Goal: Transaction & Acquisition: Purchase product/service

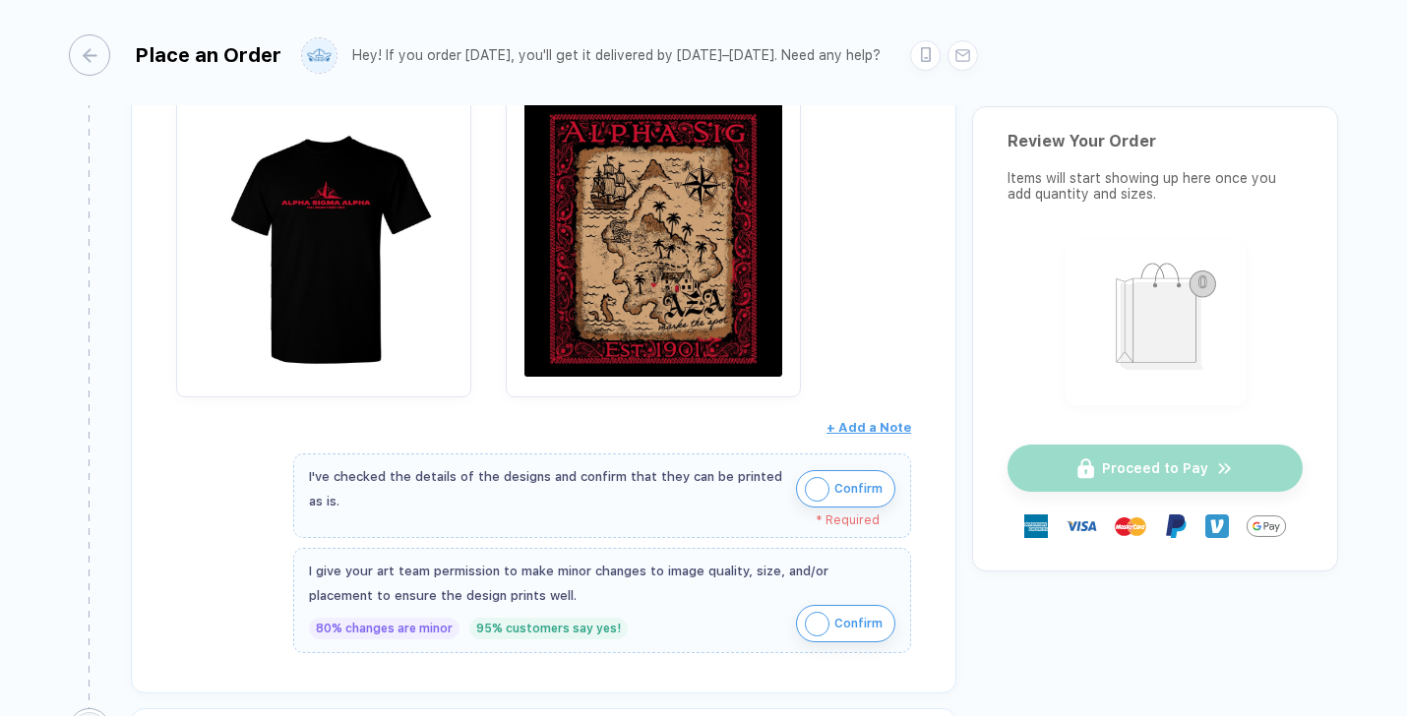
scroll to position [348, 0]
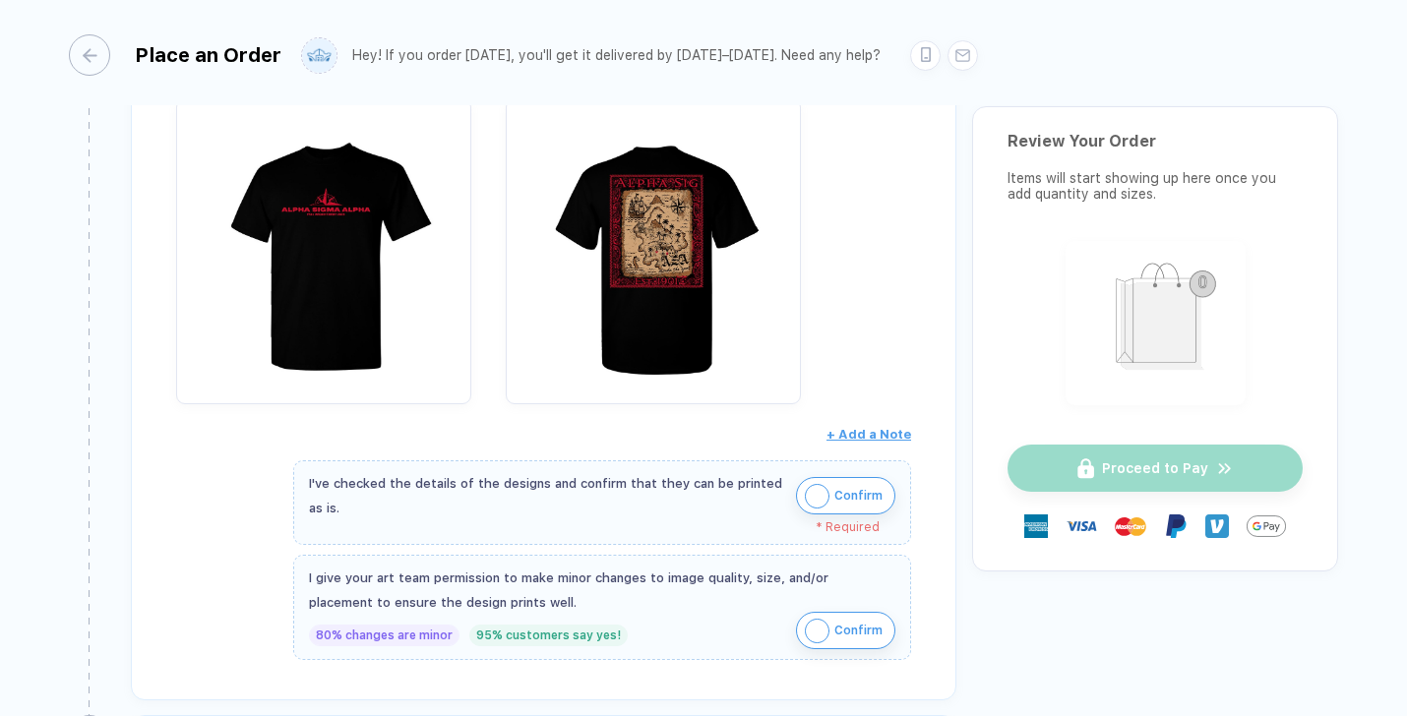
click at [815, 499] on img "button" at bounding box center [817, 496] width 25 height 25
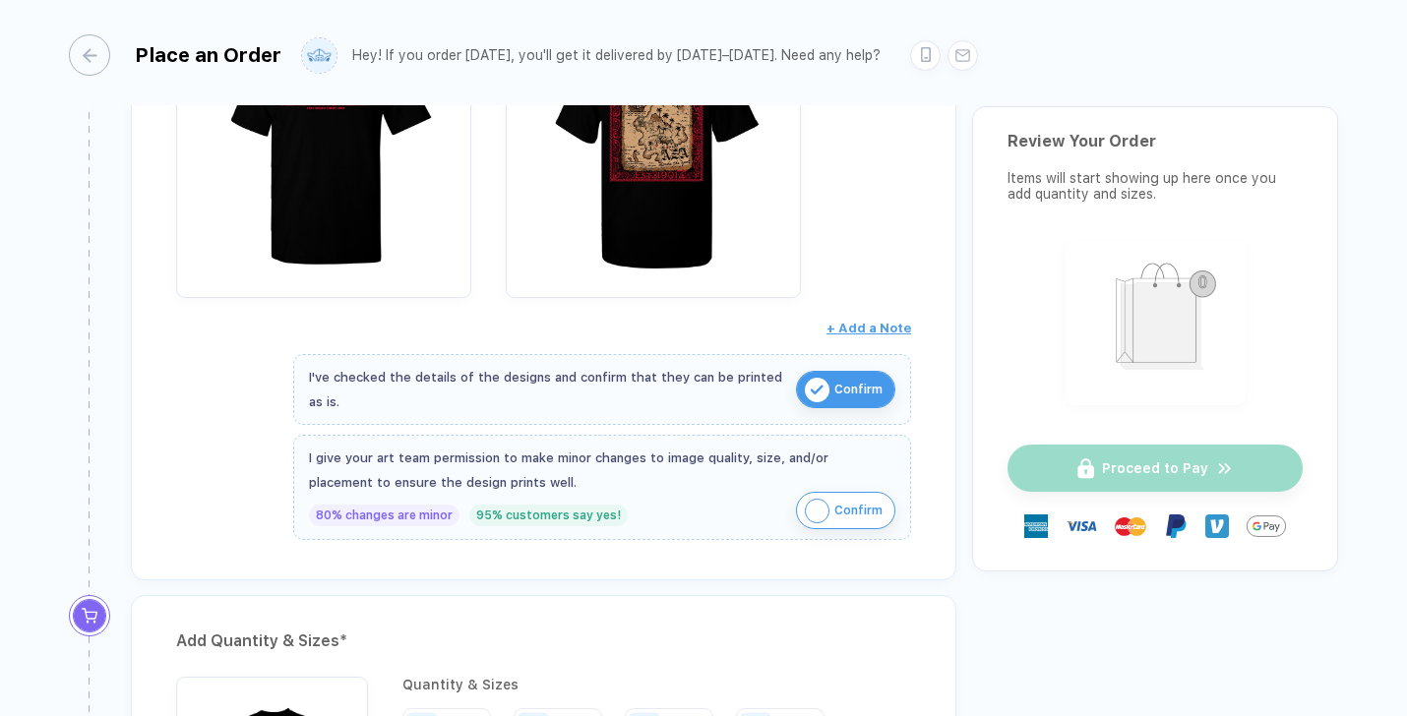
scroll to position [456, 0]
click at [821, 507] on img "button" at bounding box center [817, 510] width 25 height 25
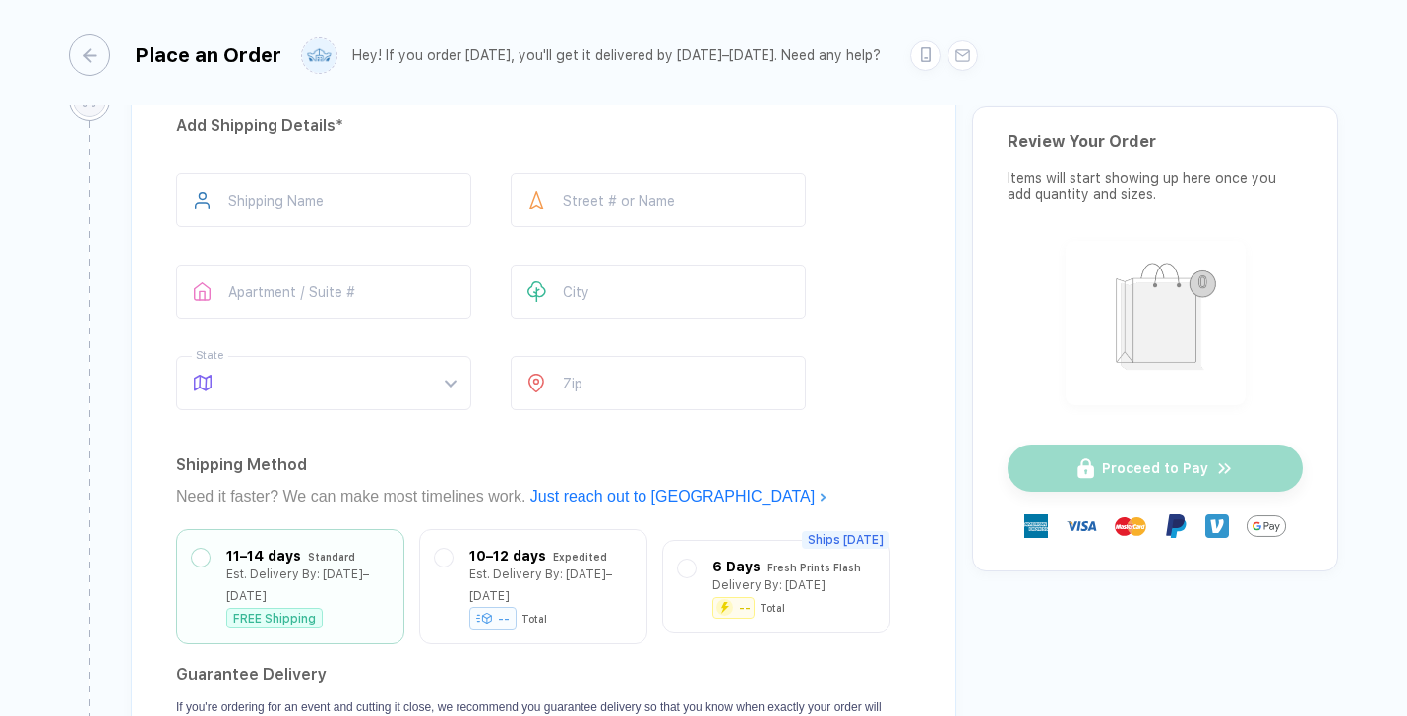
scroll to position [1319, 0]
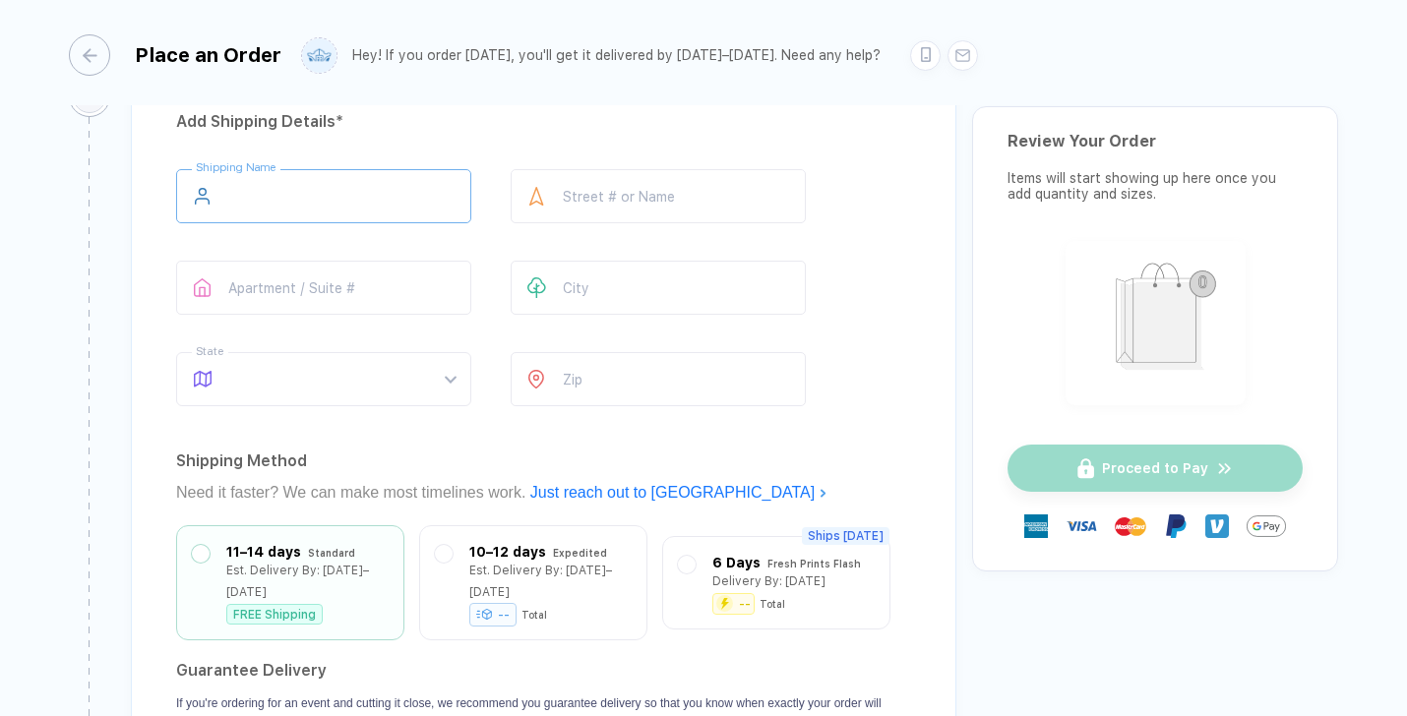
click at [343, 171] on input "text" at bounding box center [323, 196] width 295 height 54
type input "**********"
click at [607, 196] on input "text" at bounding box center [658, 196] width 295 height 54
type input "**********"
click at [587, 289] on input "text" at bounding box center [658, 288] width 295 height 54
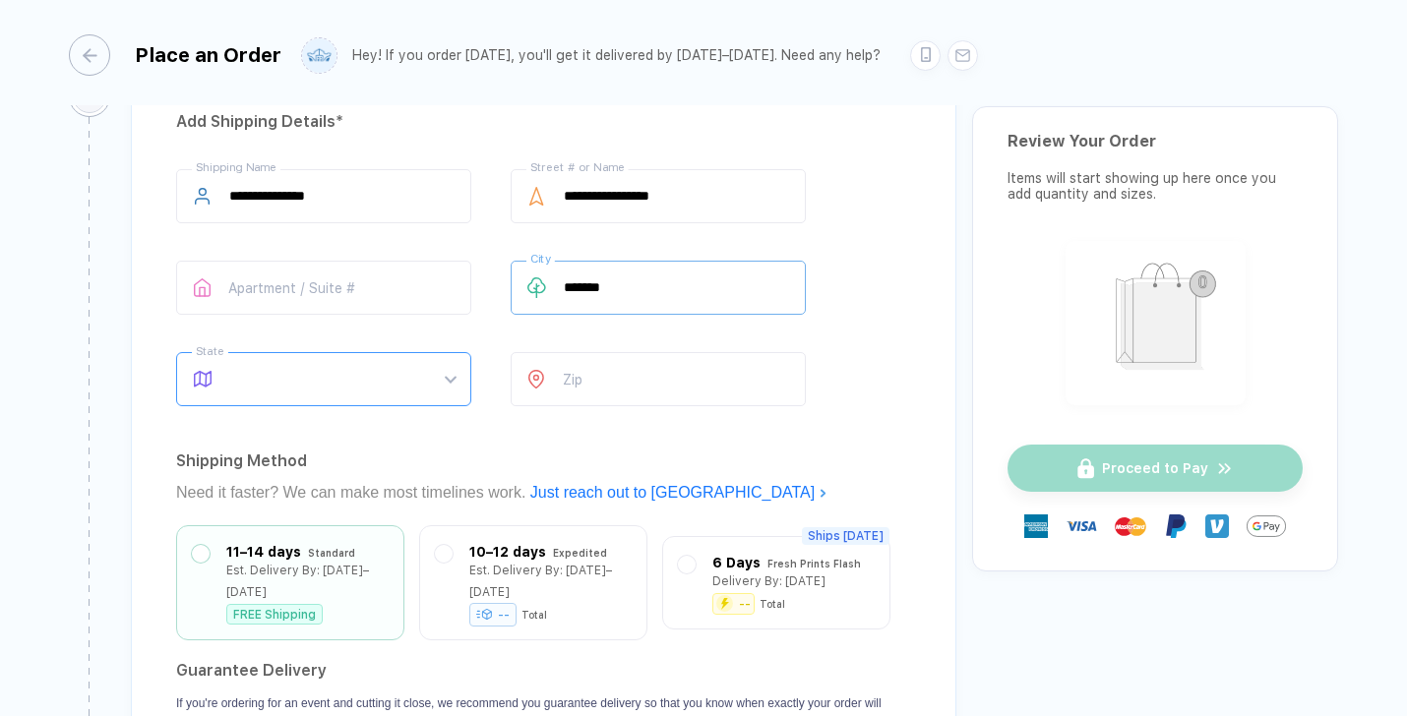
click at [358, 386] on span at bounding box center [342, 379] width 226 height 52
type input "*******"
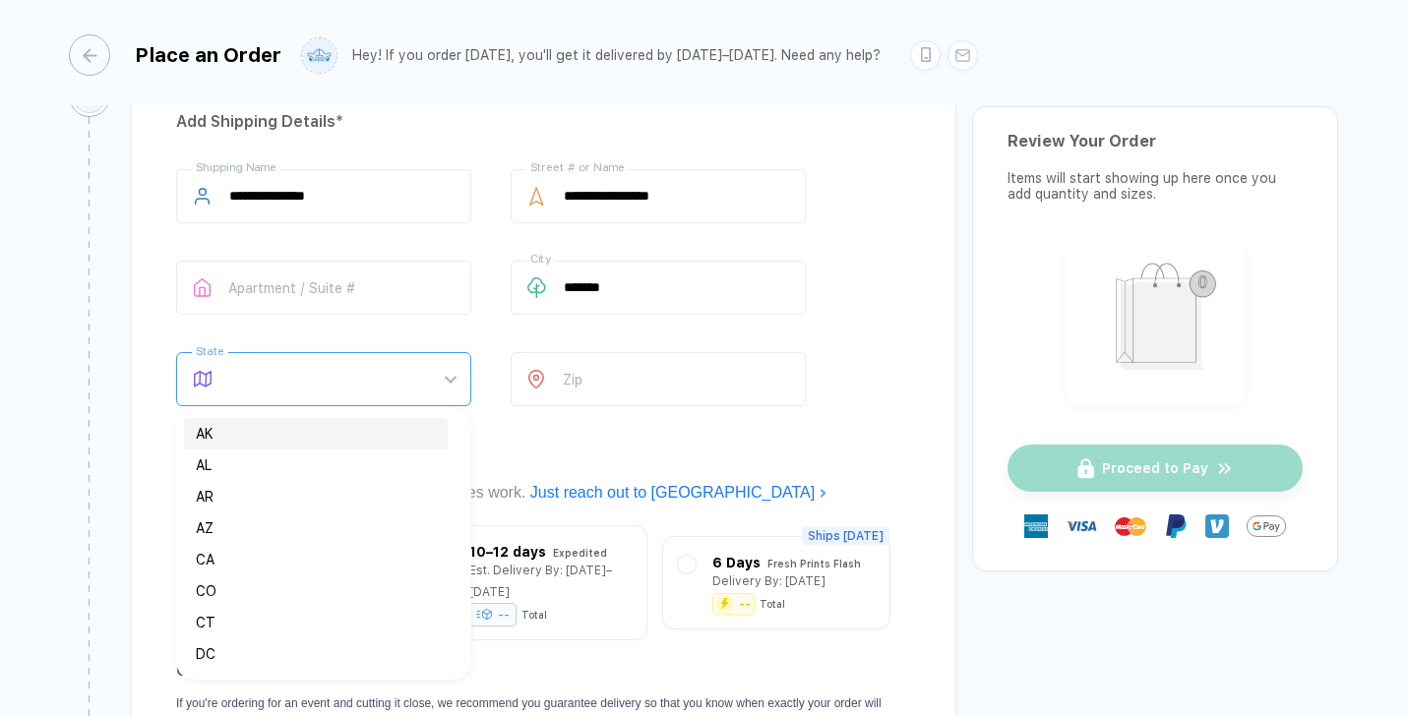
type input "*"
click at [321, 529] on div "MI" at bounding box center [316, 529] width 240 height 22
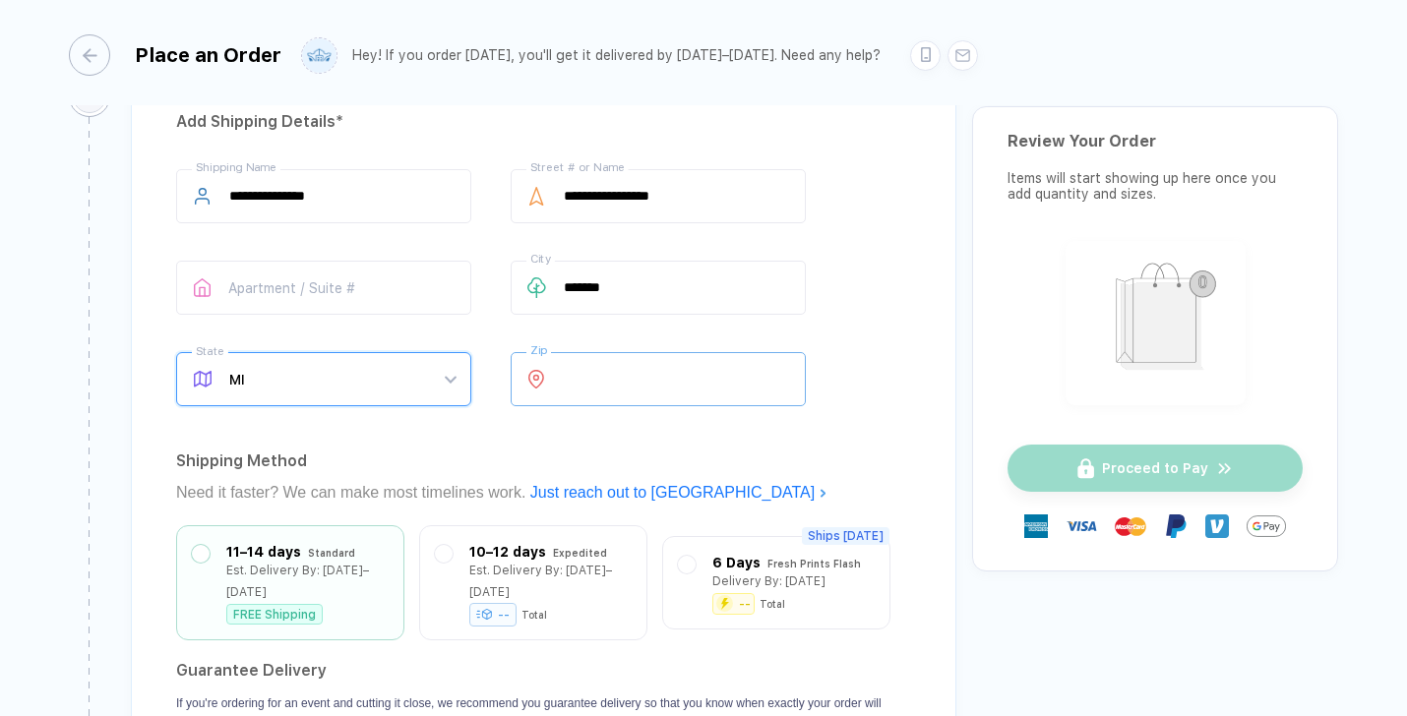
click at [593, 387] on input "number" at bounding box center [658, 379] width 295 height 54
type input "*****"
click at [619, 427] on div "**********" at bounding box center [544, 467] width 826 height 783
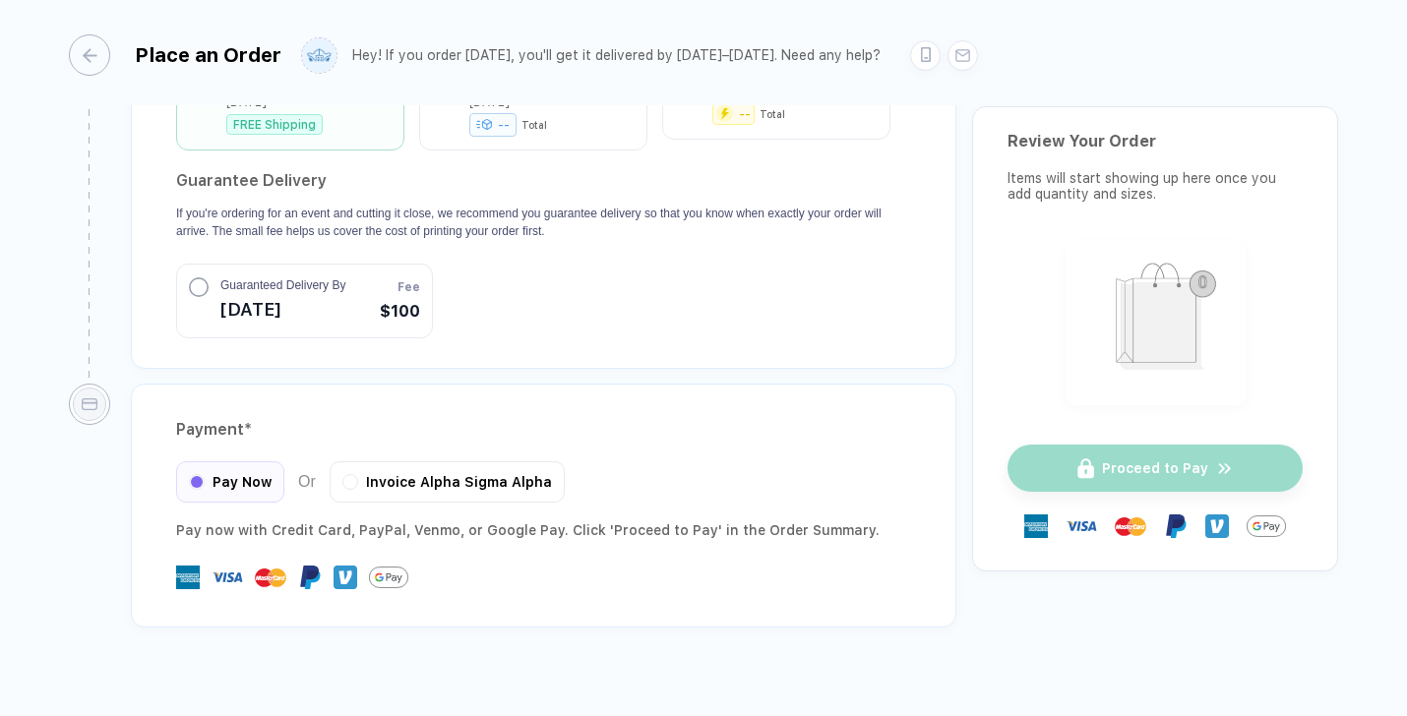
scroll to position [1817, 0]
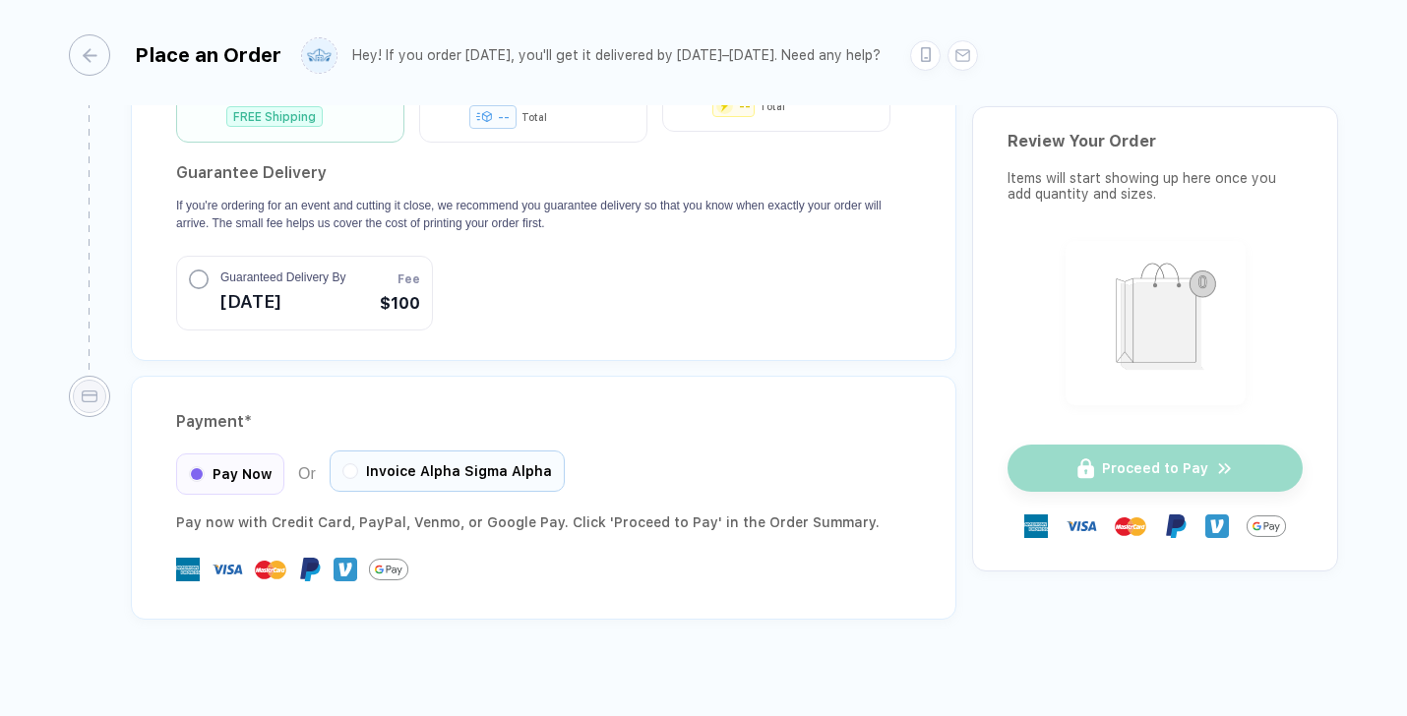
click at [372, 463] on span "Invoice Alpha Sigma Alpha" at bounding box center [459, 471] width 186 height 16
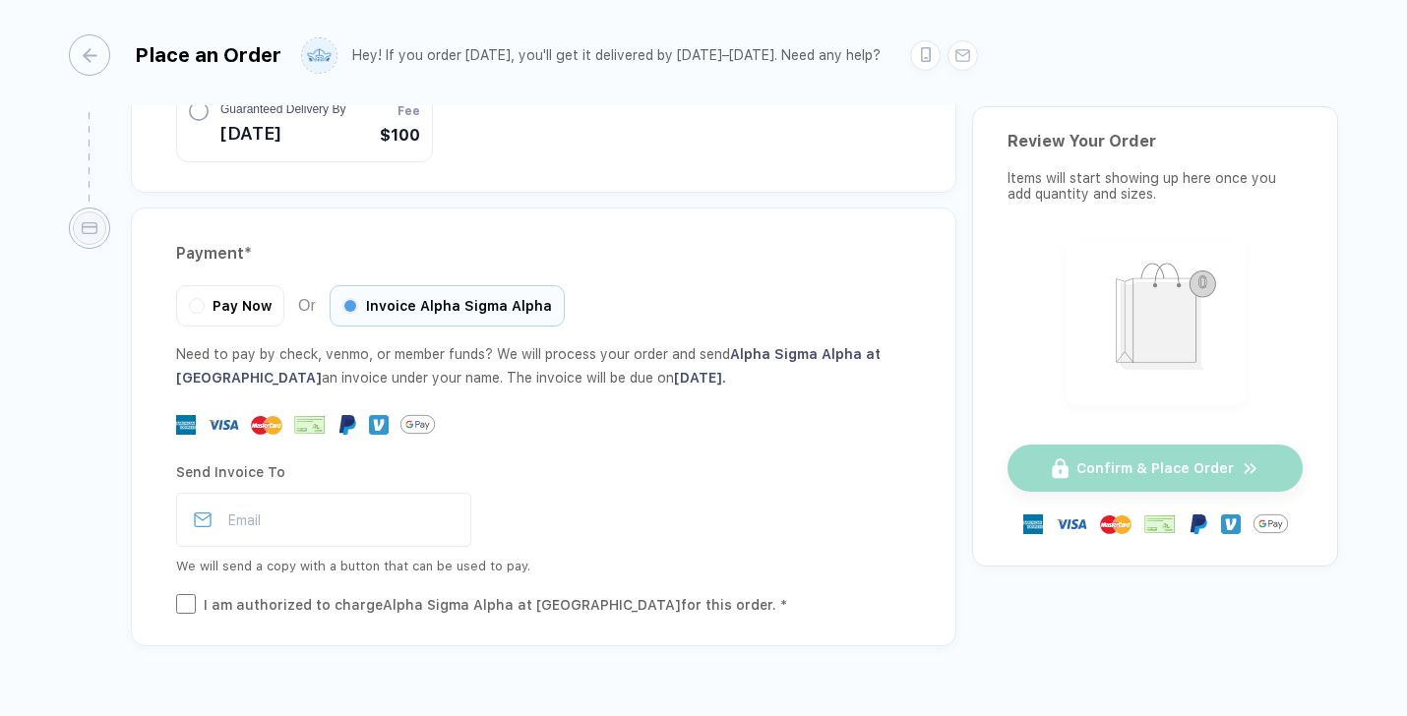
scroll to position [2011, 0]
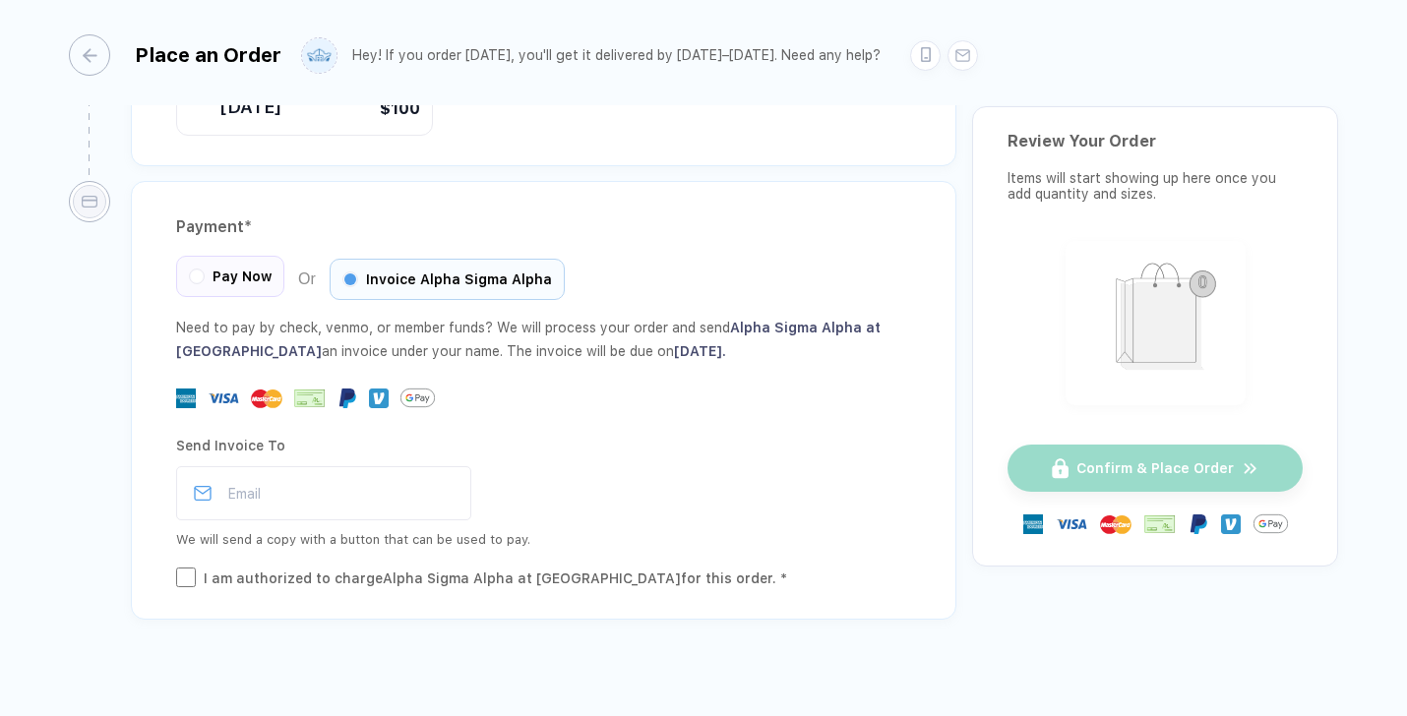
click at [249, 269] on span "Pay Now" at bounding box center [242, 277] width 59 height 16
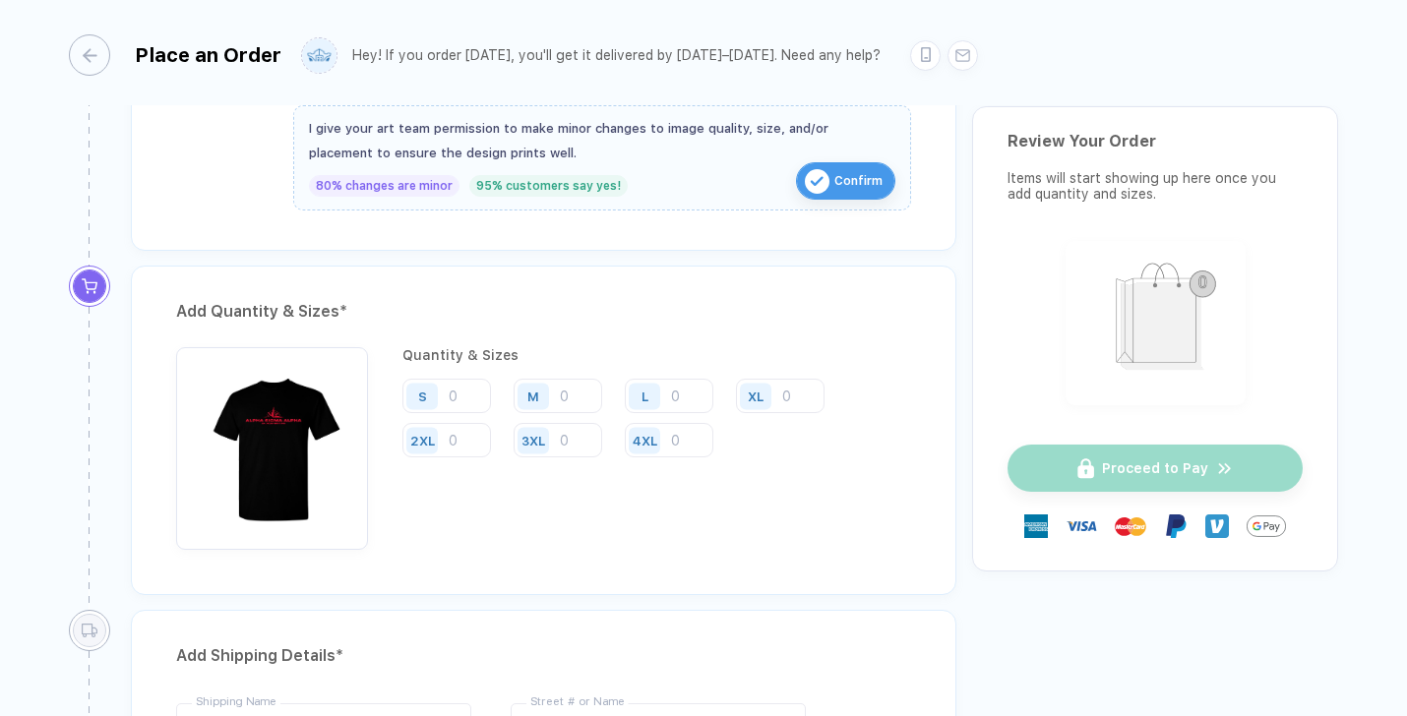
scroll to position [793, 0]
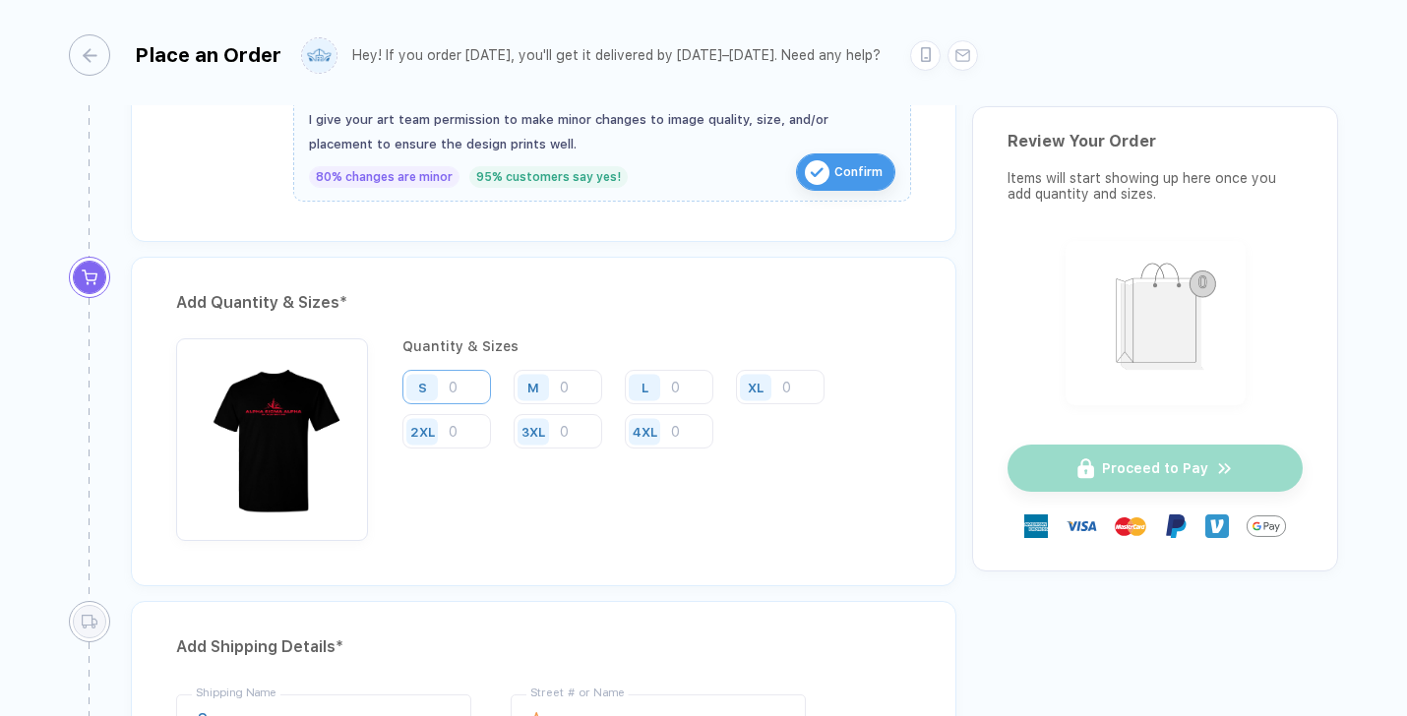
click at [469, 401] on input "number" at bounding box center [446, 387] width 89 height 34
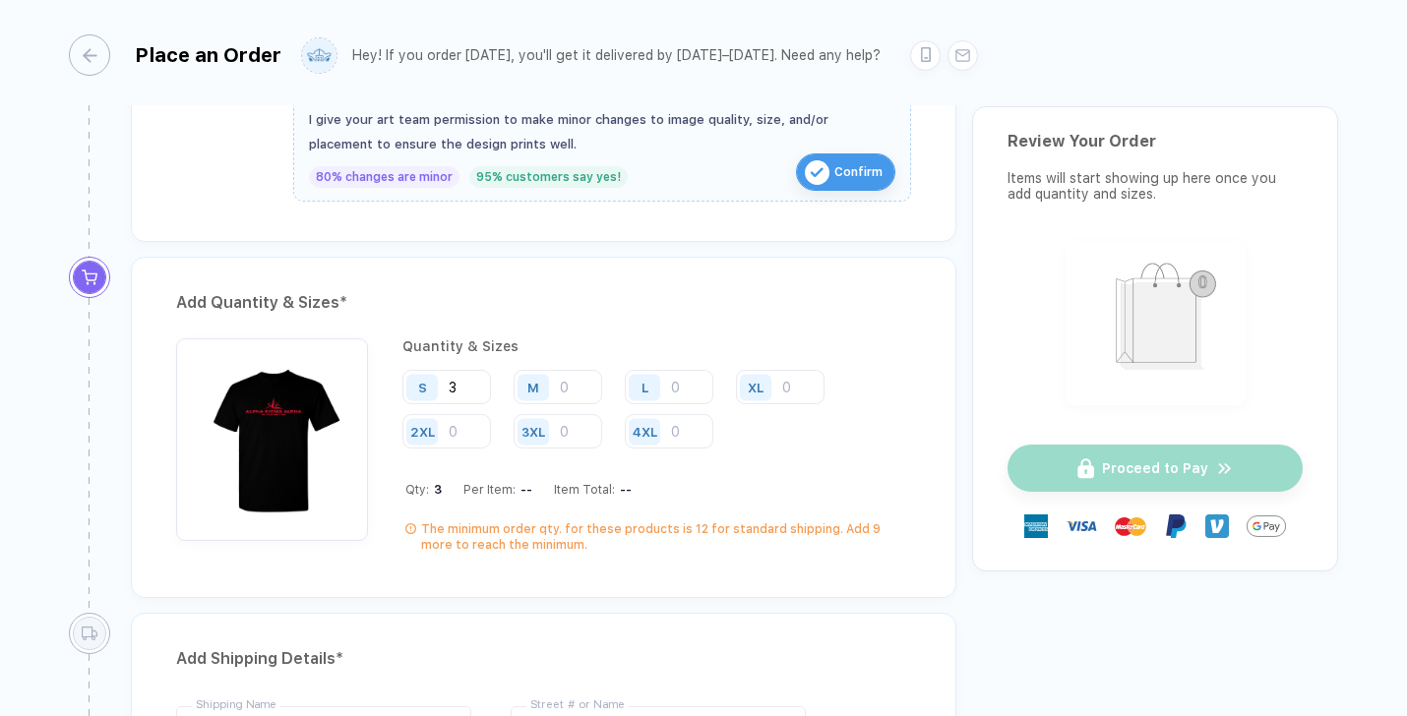
type input "3"
click at [574, 381] on input "number" at bounding box center [558, 387] width 89 height 34
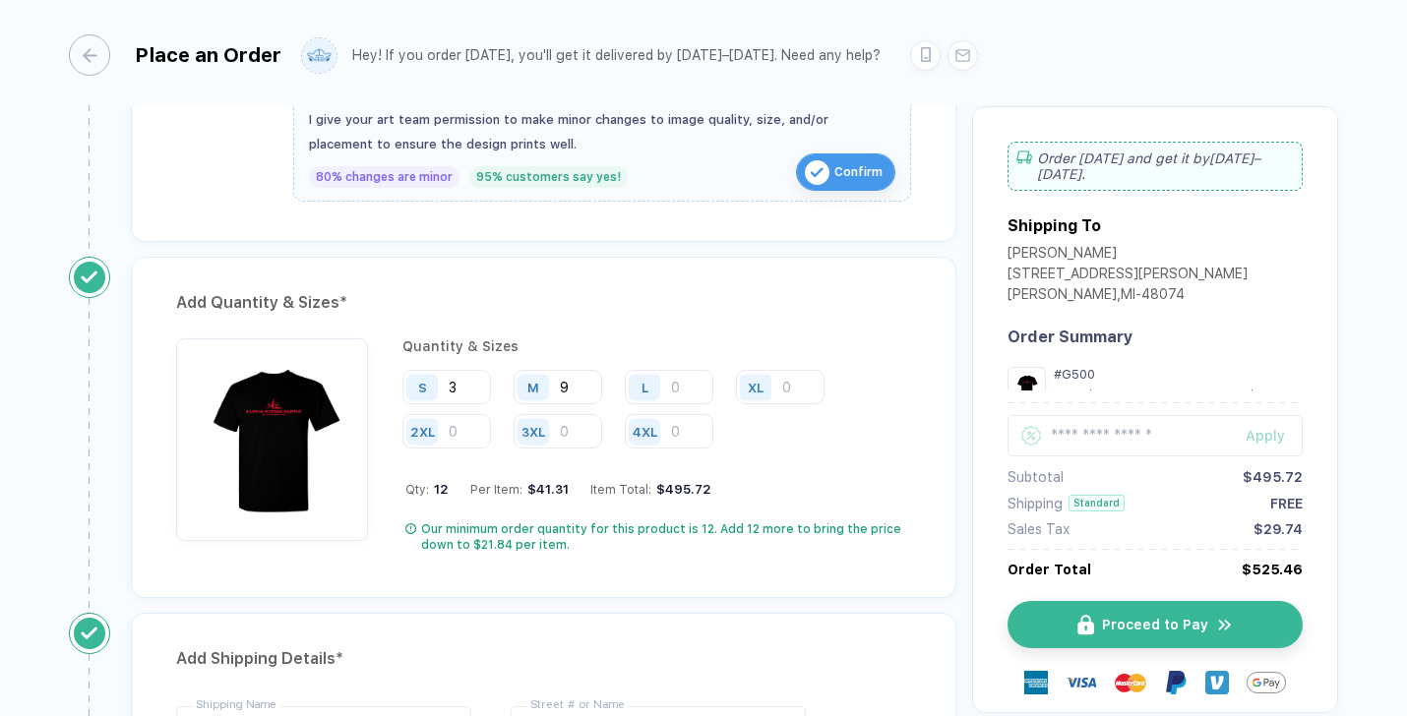
type input "9"
click at [688, 391] on input "number" at bounding box center [669, 387] width 89 height 34
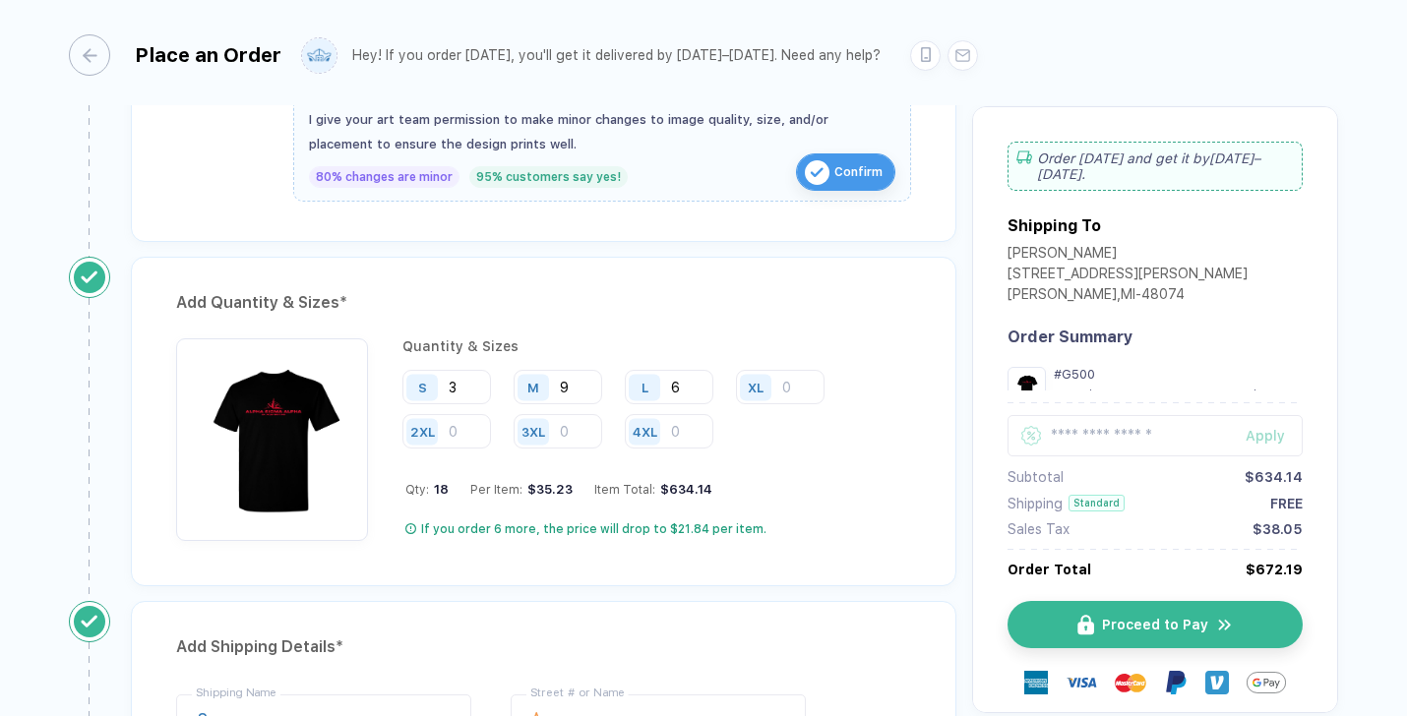
type input "6"
click at [784, 382] on input "number" at bounding box center [780, 387] width 89 height 34
type input "2"
click at [481, 441] on input "number" at bounding box center [446, 431] width 89 height 34
type input "2"
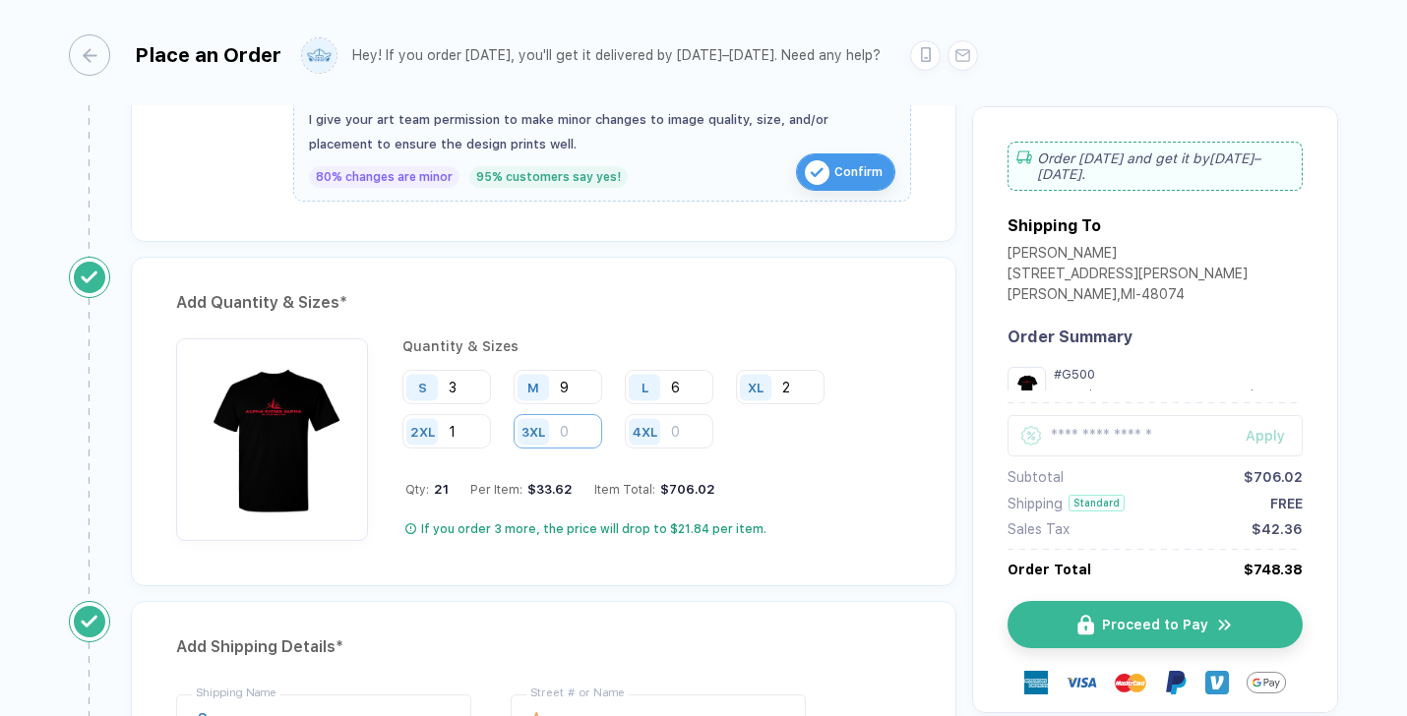
type input "1"
click at [571, 435] on input "number" at bounding box center [558, 431] width 89 height 34
type input "1"
click at [473, 387] on input "3" at bounding box center [446, 387] width 89 height 34
type input "5"
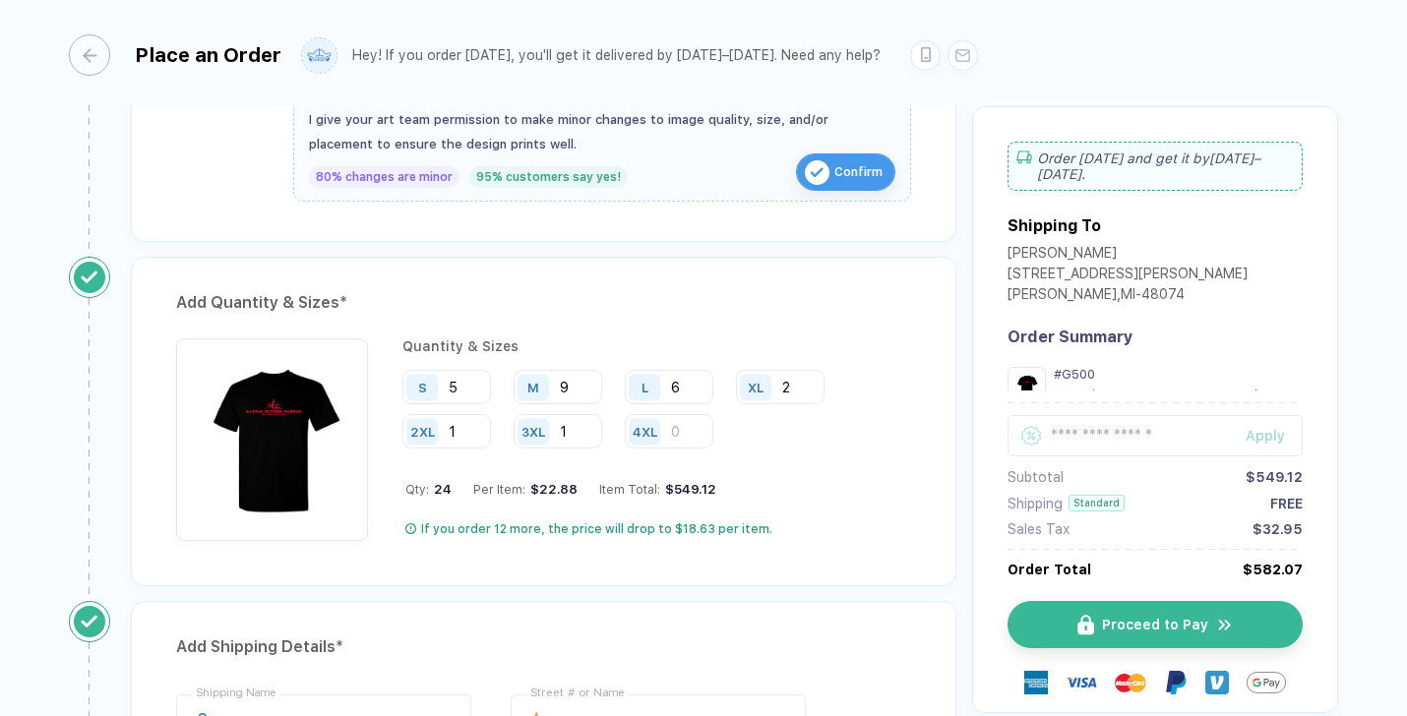
click at [565, 321] on div "Add Quantity & Sizes * Quantity & Sizes S 5 M 9 L 6 XL 2 2XL 1 3XL 1 4XL Qty: 2…" at bounding box center [544, 422] width 826 height 330
click at [586, 387] on input "9" at bounding box center [558, 387] width 89 height 34
type input "14"
click at [688, 382] on input "6" at bounding box center [669, 387] width 89 height 34
type input "11"
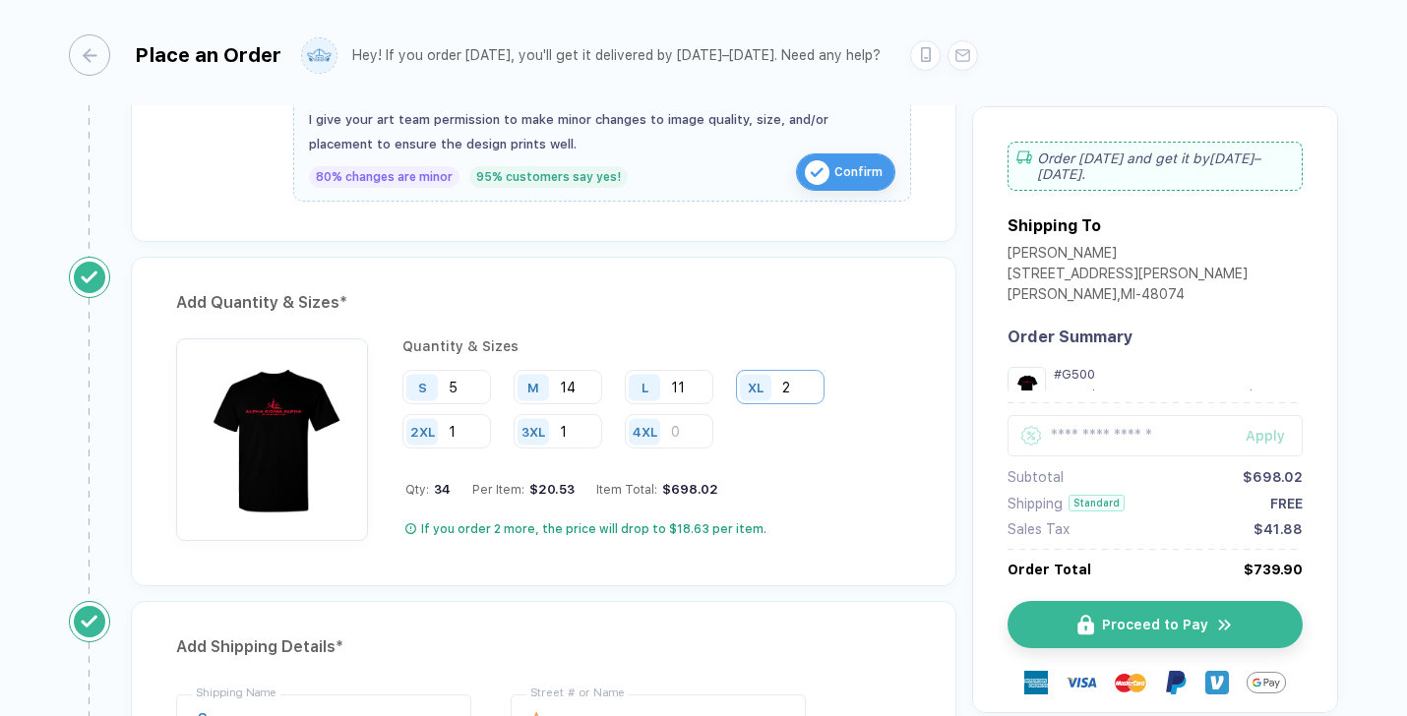
click at [799, 388] on input "2" at bounding box center [780, 387] width 89 height 34
type input "10"
click at [478, 433] on input "1" at bounding box center [446, 431] width 89 height 34
type input "2"
click at [695, 385] on input "11" at bounding box center [669, 387] width 89 height 34
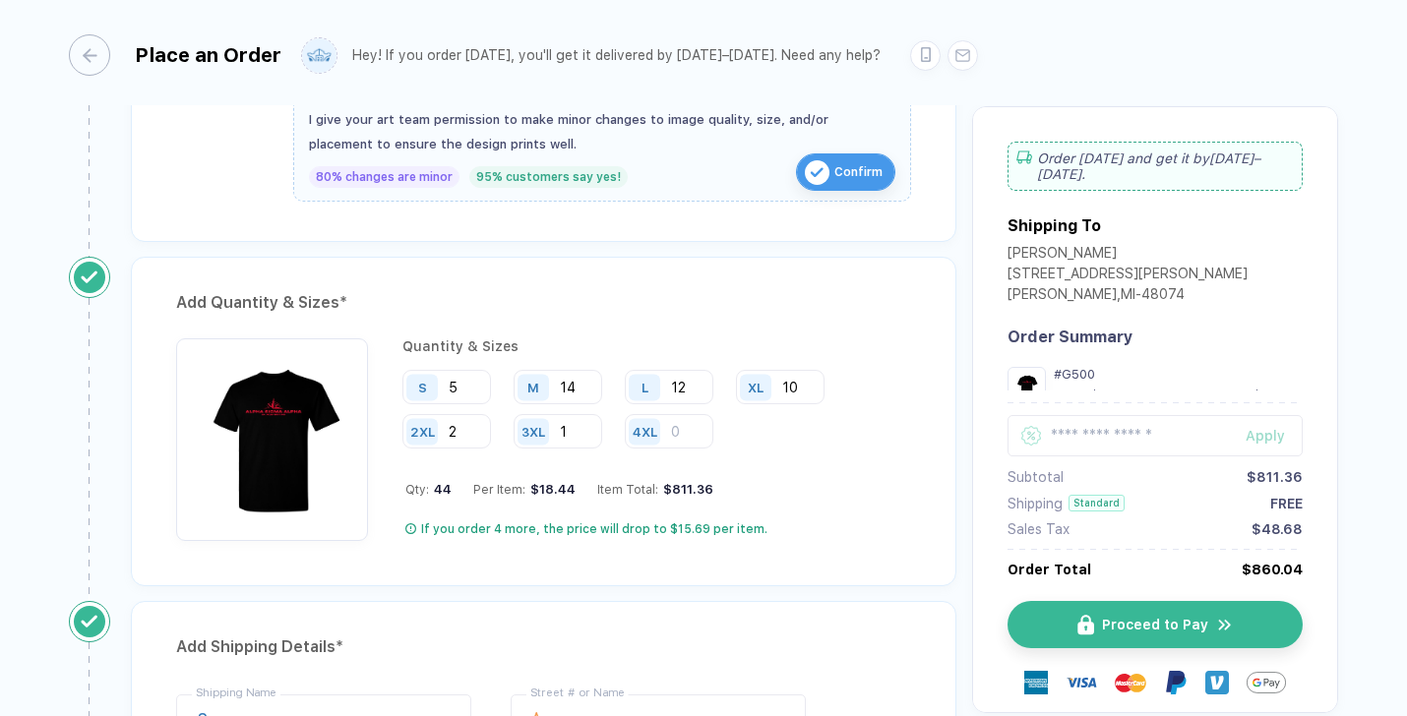
type input "12"
click at [461, 384] on input "5" at bounding box center [446, 387] width 89 height 34
type input "7"
click at [569, 325] on div "Add Quantity & Sizes * Quantity & Sizes S 7 M 14 L 12 XL 10 2XL 2 3XL 1 4XL Qty…" at bounding box center [544, 422] width 826 height 330
click at [589, 382] on input "14" at bounding box center [558, 387] width 89 height 34
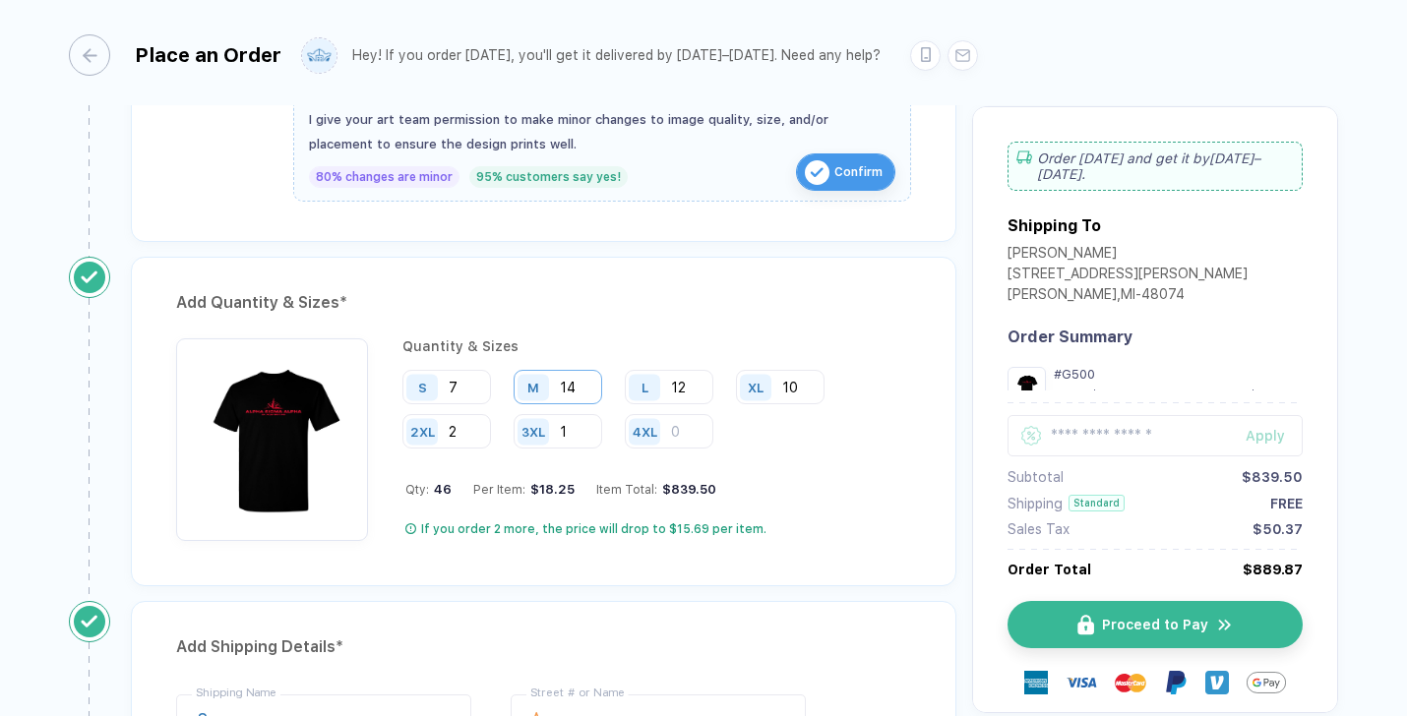
type input "1"
type input "22"
click at [698, 384] on input "12" at bounding box center [669, 387] width 89 height 34
type input "18"
click at [810, 391] on input "10" at bounding box center [780, 387] width 89 height 34
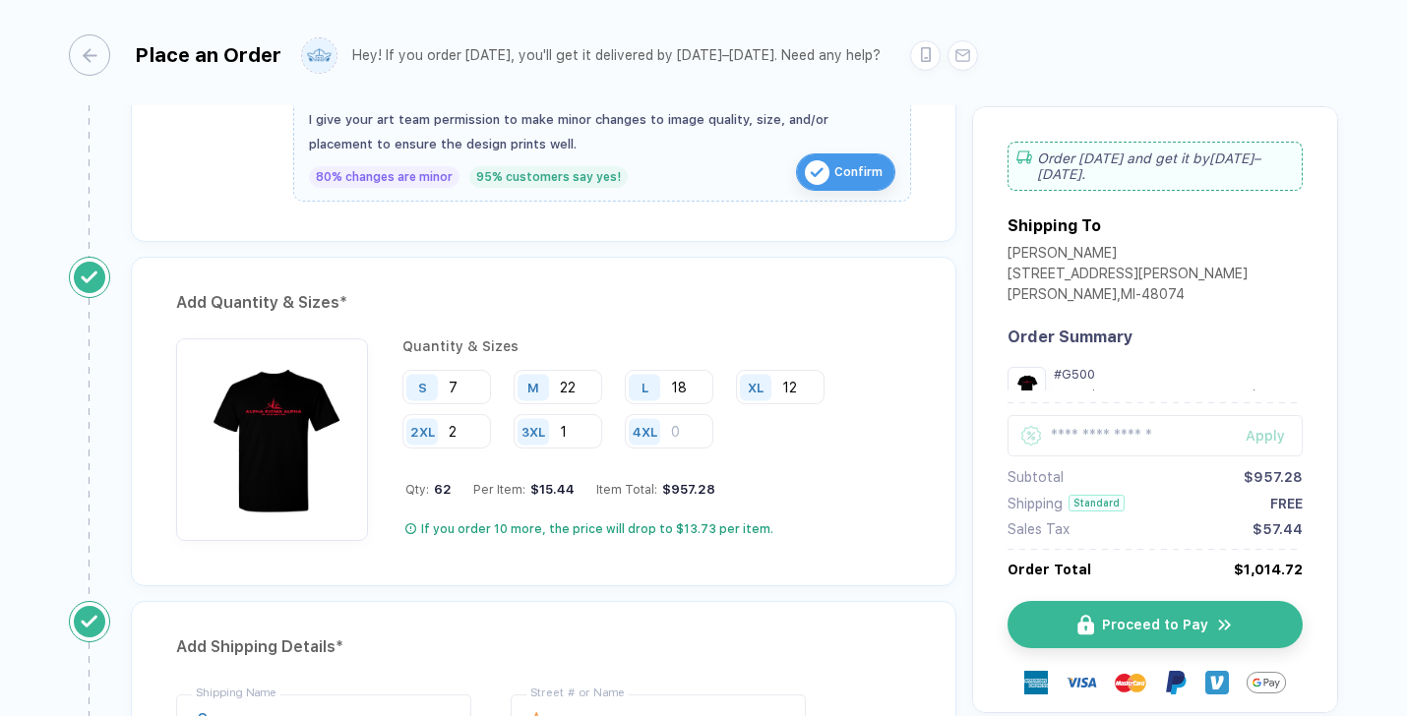
type input "12"
click at [774, 489] on div "Qty: 62 Per Item: $15.44 Item Total: $957.28" at bounding box center [658, 489] width 506 height 15
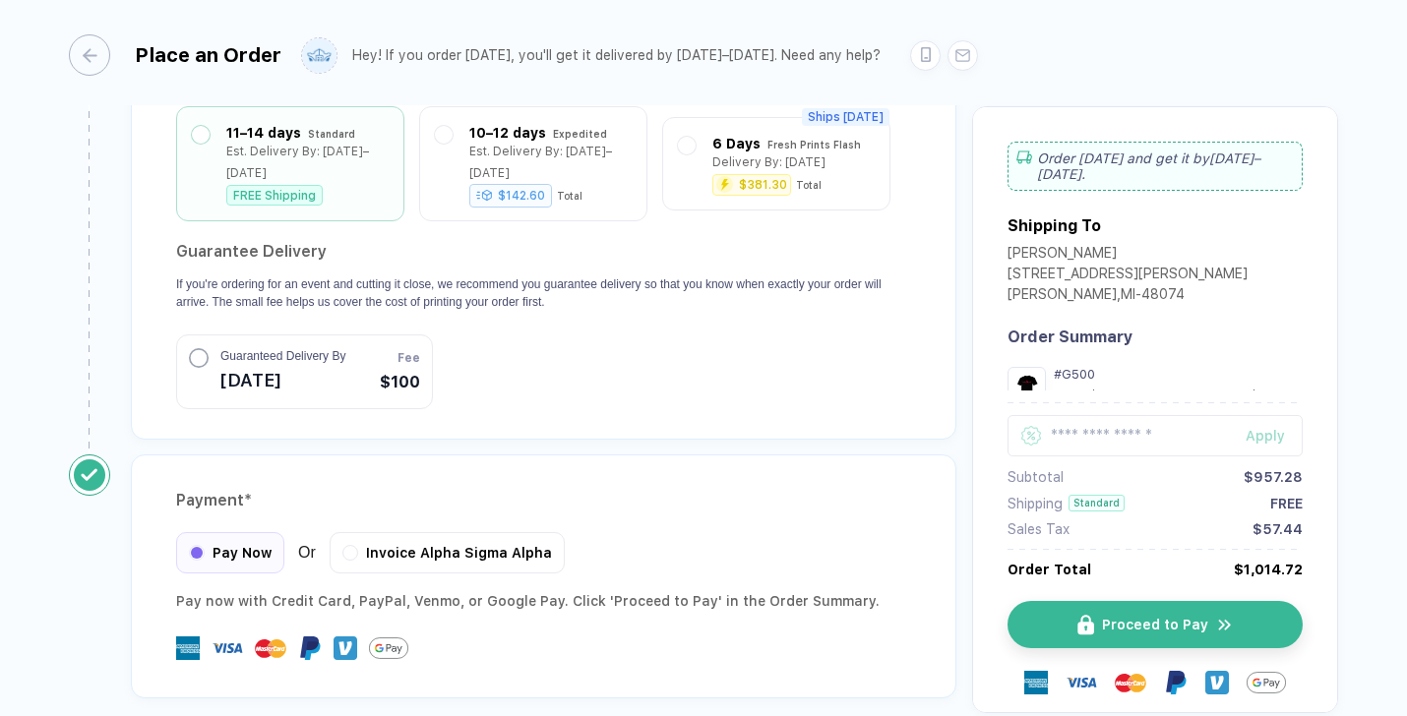
scroll to position [1817, 0]
